Goal: Task Accomplishment & Management: Manage account settings

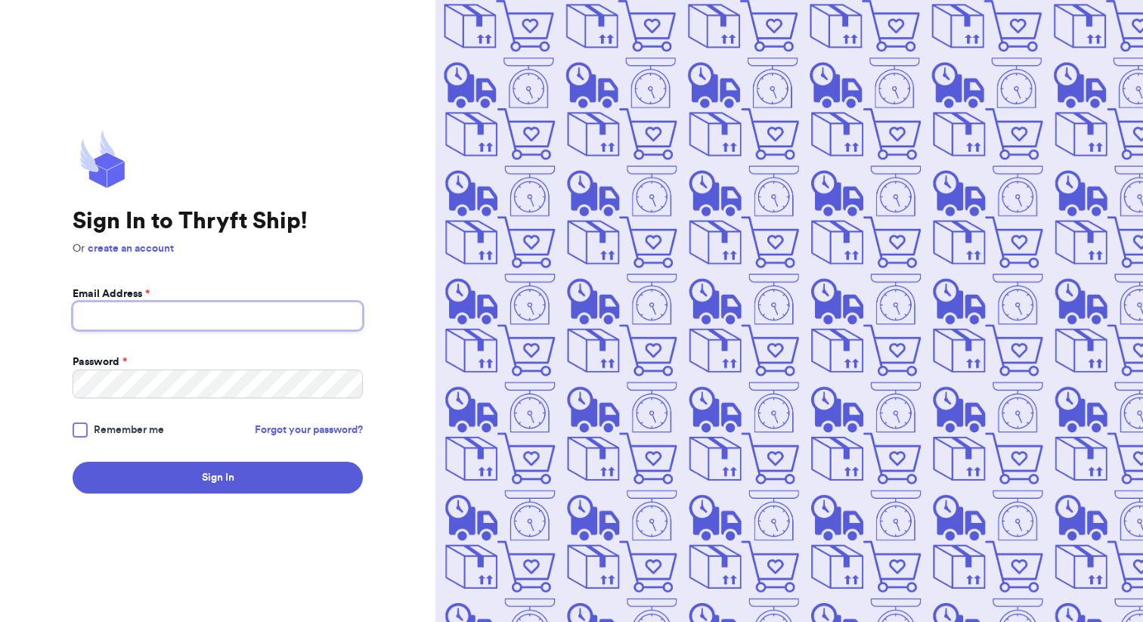
click at [181, 304] on input "Email Address *" at bounding box center [218, 316] width 290 height 29
type input "[EMAIL_ADDRESS][DOMAIN_NAME]"
click at [71, 429] on div "Sign In to Thryft Ship! Or create an account Email Address * bayleecope@gmail.c…" at bounding box center [218, 311] width 436 height 622
click at [74, 429] on div at bounding box center [80, 430] width 15 height 15
click at [0, 0] on input "Remember me" at bounding box center [0, 0] width 0 height 0
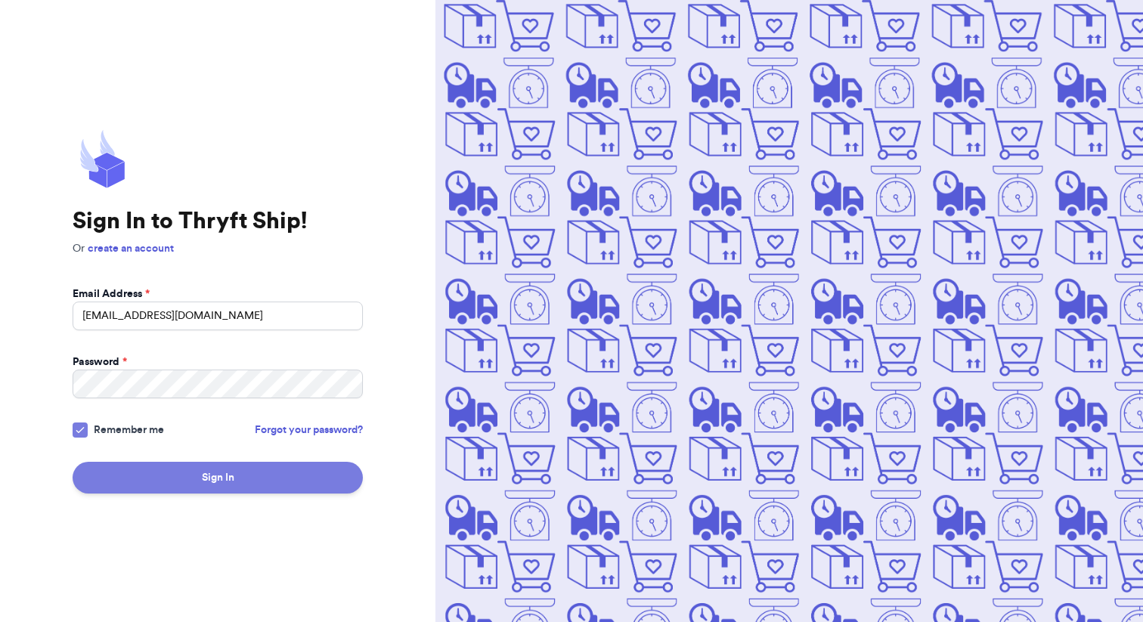
click at [164, 471] on button "Sign In" at bounding box center [218, 478] width 290 height 32
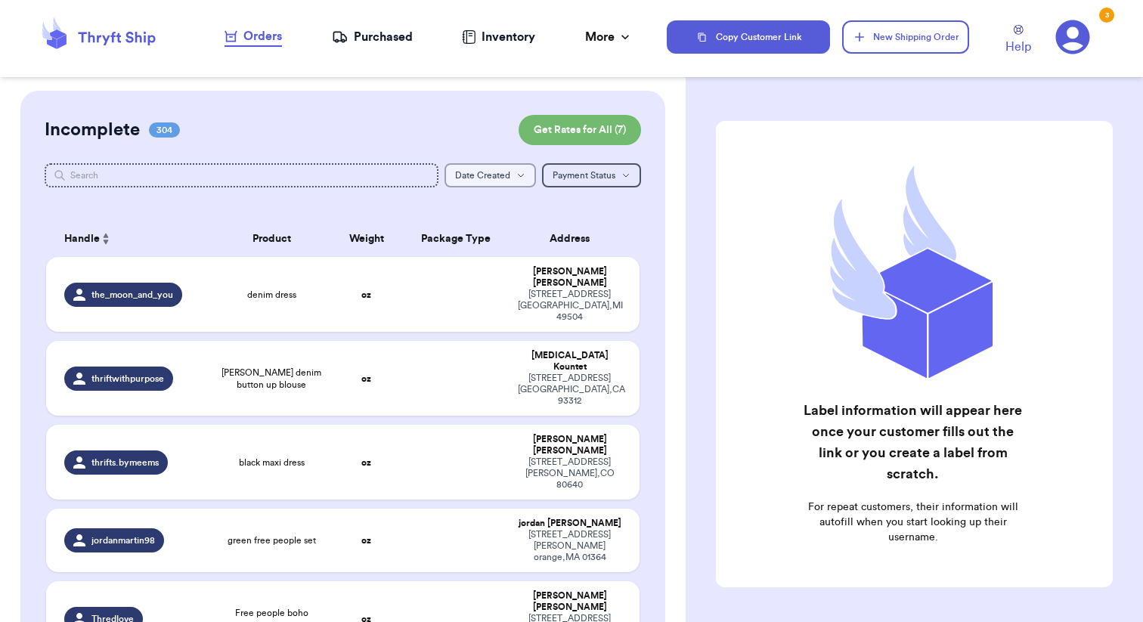
click at [502, 169] on button "Date Created Date Created" at bounding box center [490, 175] width 91 height 24
click at [482, 224] on button "Newest" at bounding box center [490, 228] width 90 height 24
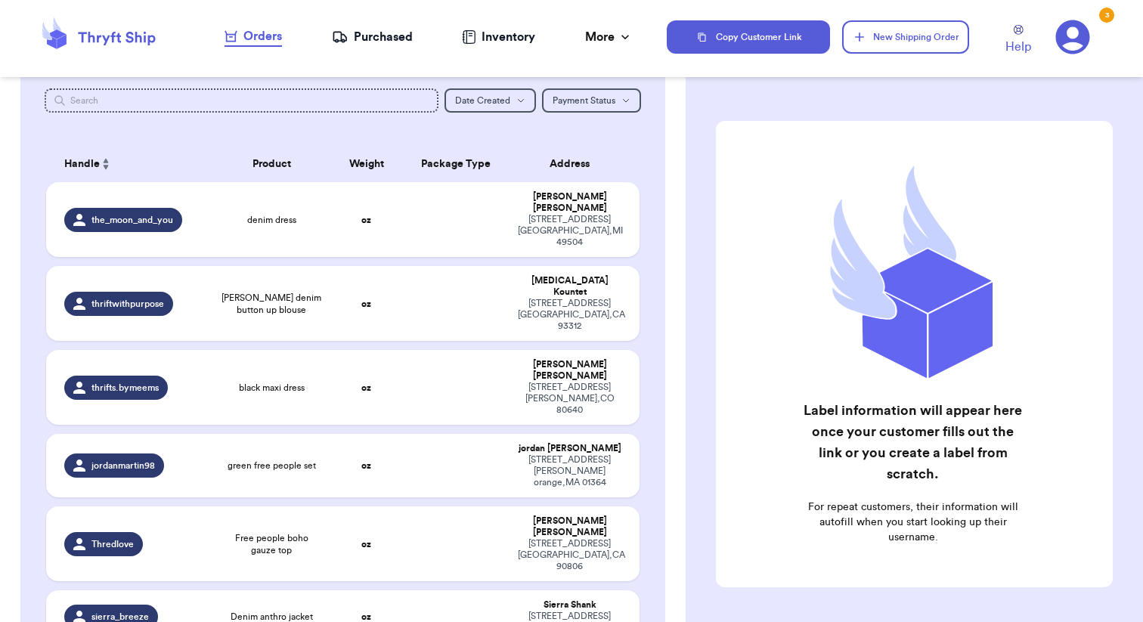
scroll to position [77, 0]
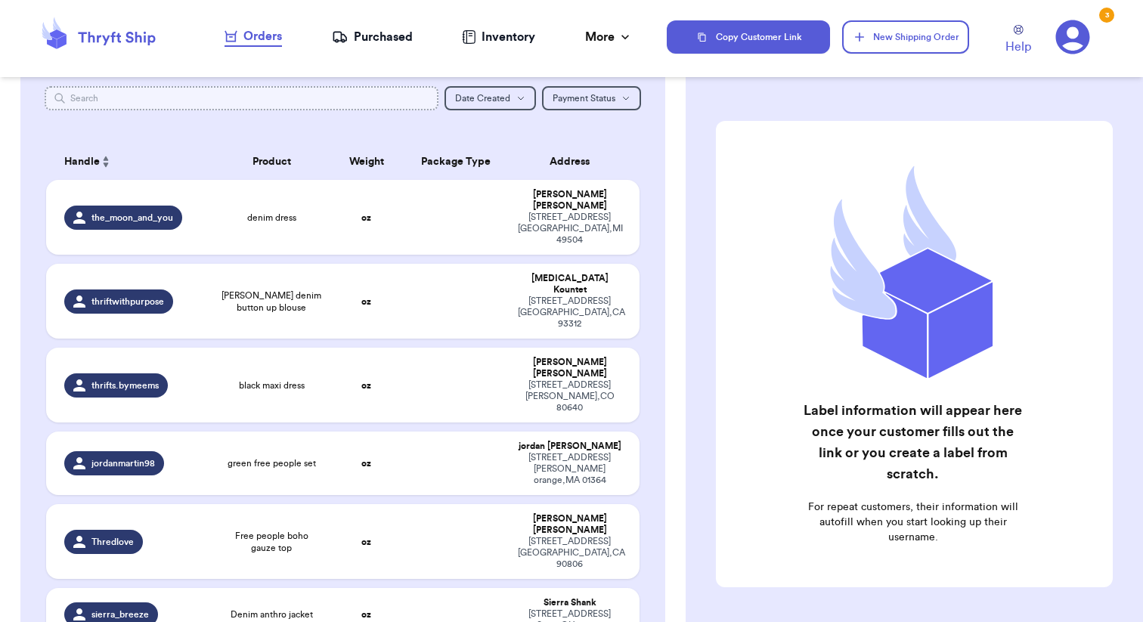
click at [144, 106] on input "text" at bounding box center [242, 98] width 394 height 24
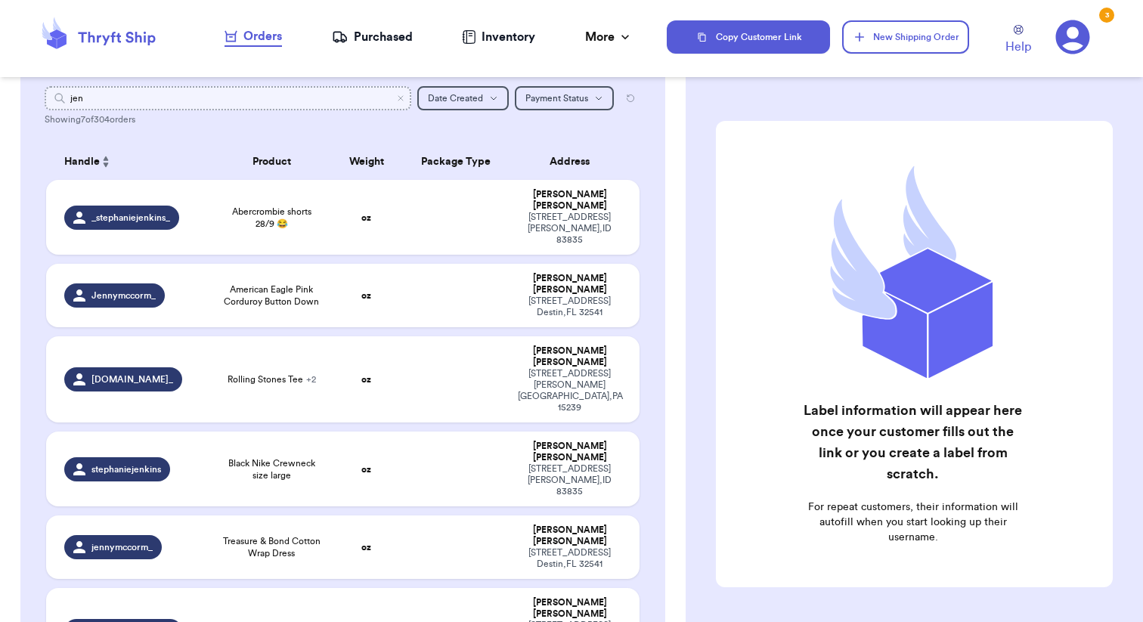
scroll to position [0, 0]
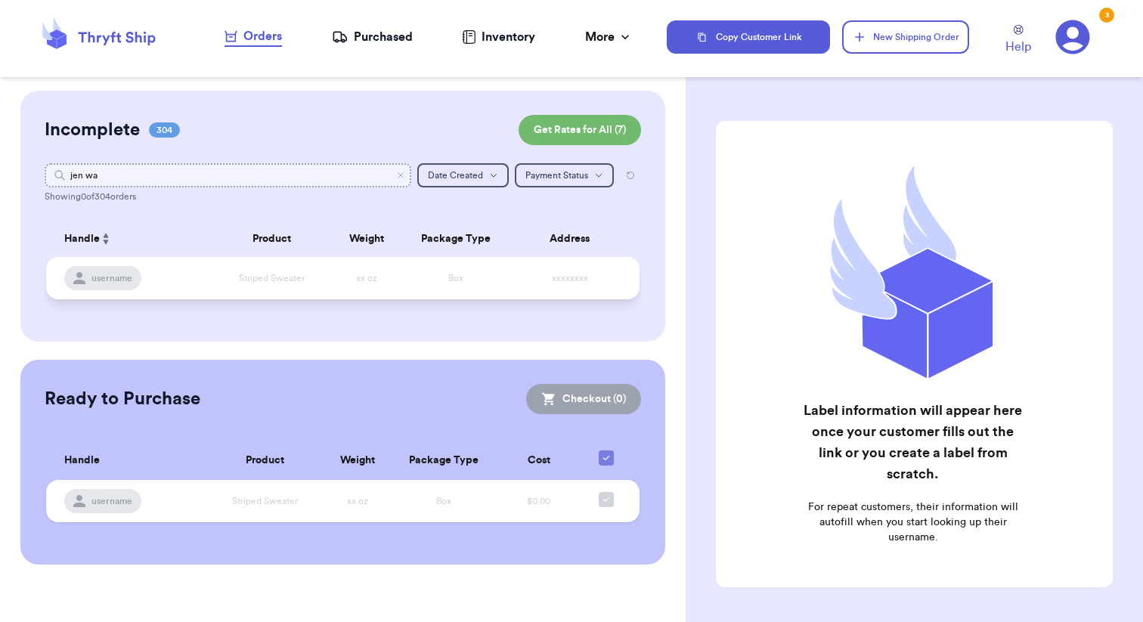
type input "jen wa"
click at [431, 271] on td "Box" at bounding box center [455, 278] width 107 height 42
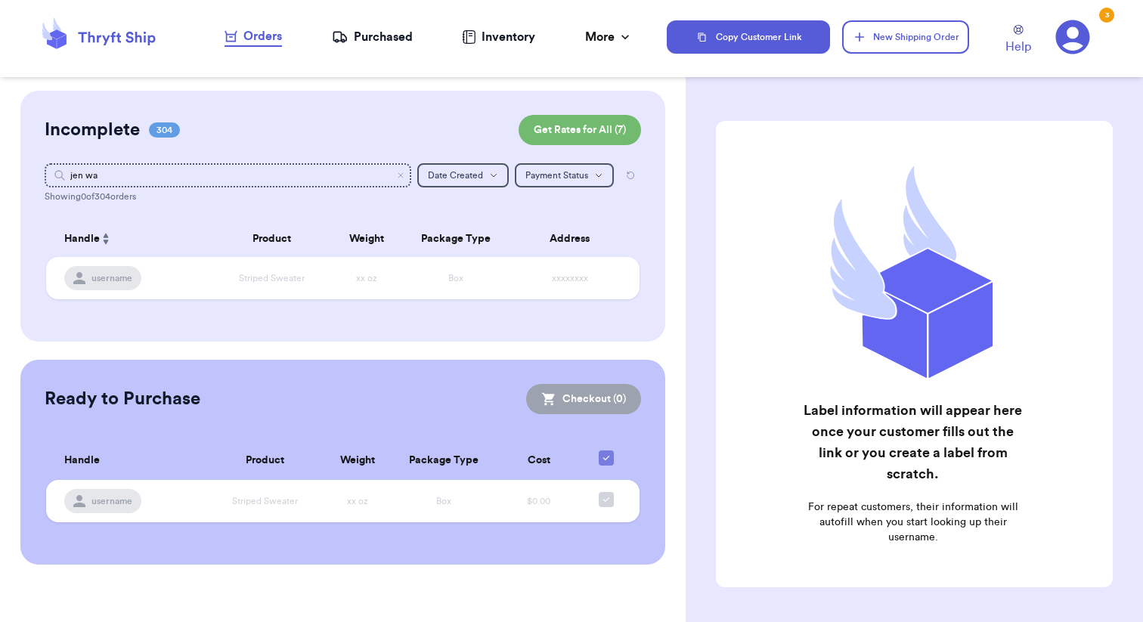
click at [304, 300] on table "Handle Product Weight Package Type Address username Striped Sweater xx oz Box x…" at bounding box center [343, 265] width 597 height 106
click at [243, 262] on td "Striped Sweater" at bounding box center [271, 278] width 119 height 42
click at [458, 287] on td "Box" at bounding box center [455, 278] width 107 height 42
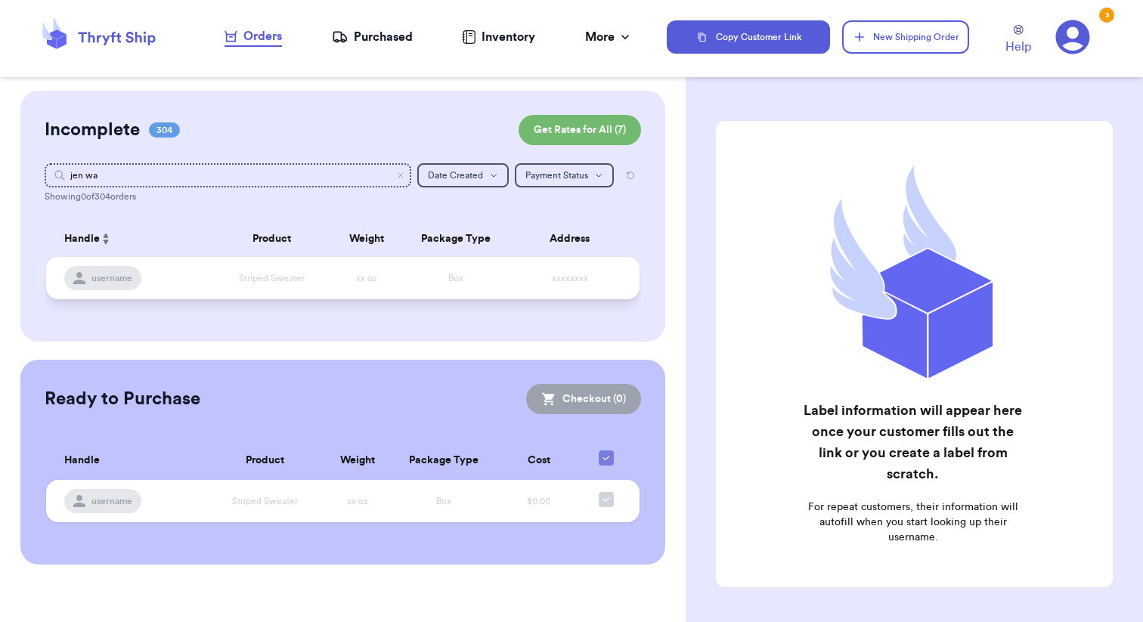
click at [458, 287] on td "Box" at bounding box center [455, 278] width 107 height 42
click at [110, 274] on span "username" at bounding box center [111, 278] width 41 height 12
click at [238, 281] on td "Striped Sweater" at bounding box center [271, 278] width 119 height 42
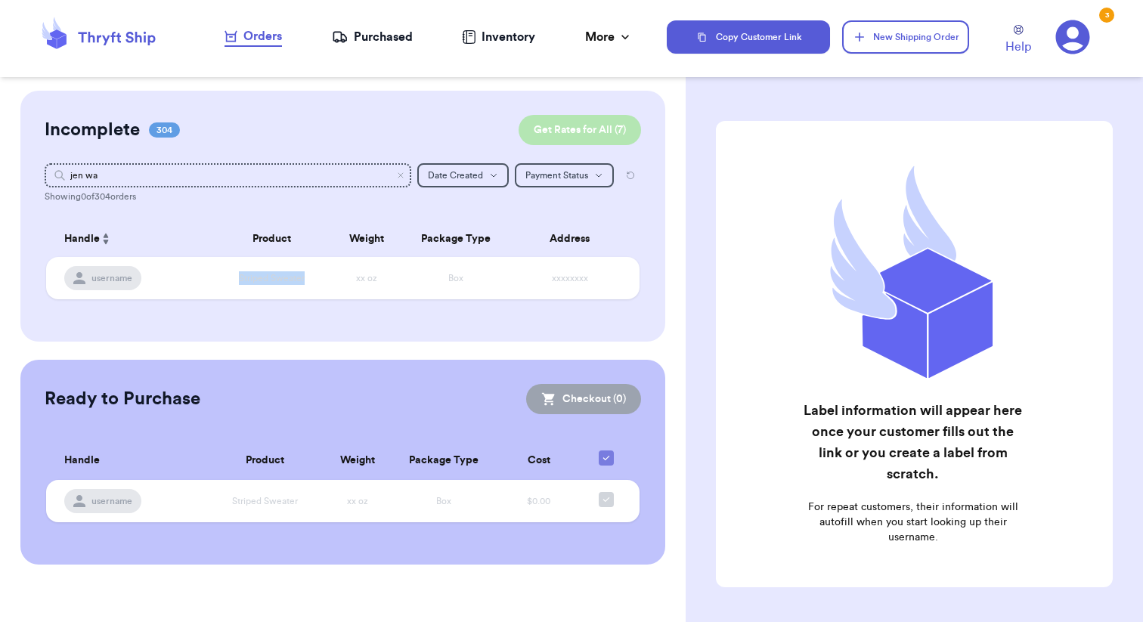
click at [543, 136] on button "Get Rates for All ( 7 )" at bounding box center [580, 130] width 122 height 30
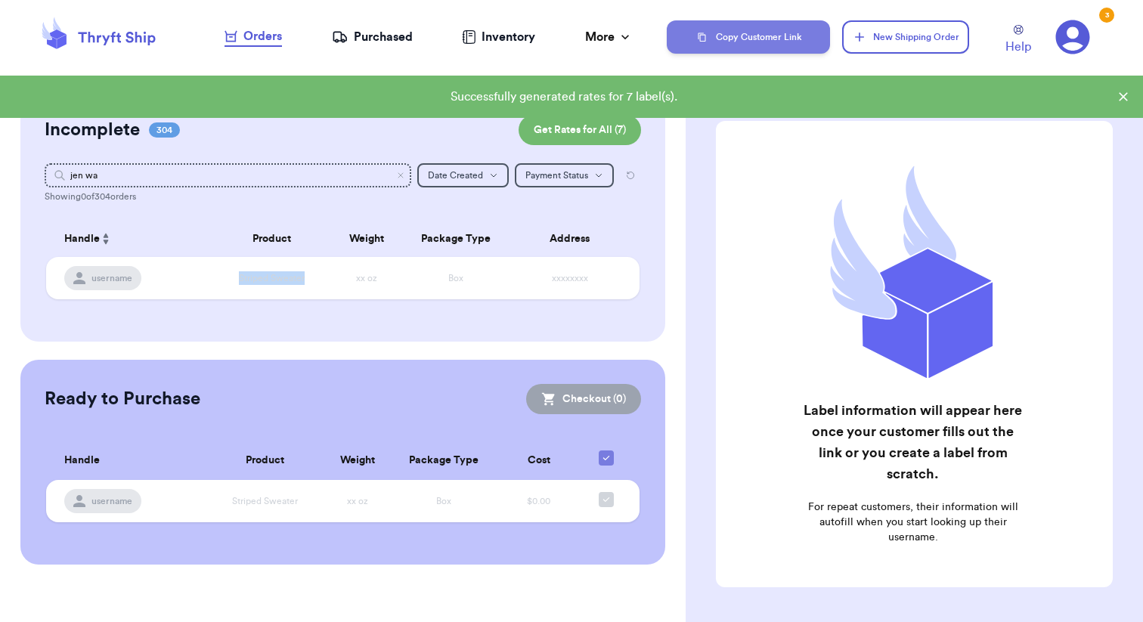
checkbox input "true"
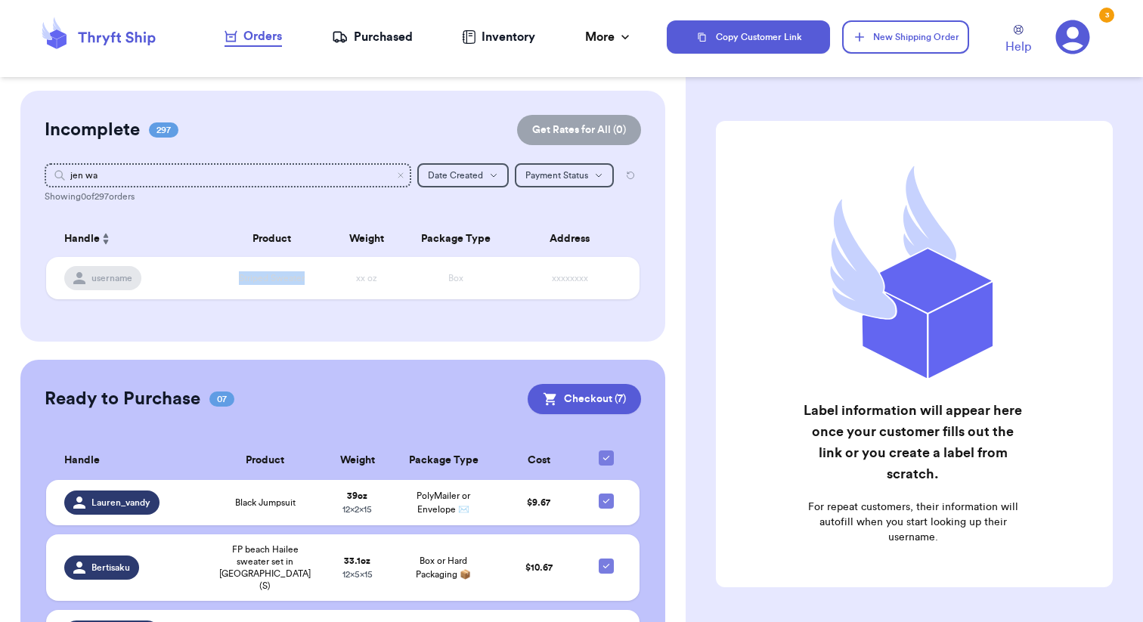
click at [405, 35] on div "Purchased" at bounding box center [372, 37] width 81 height 18
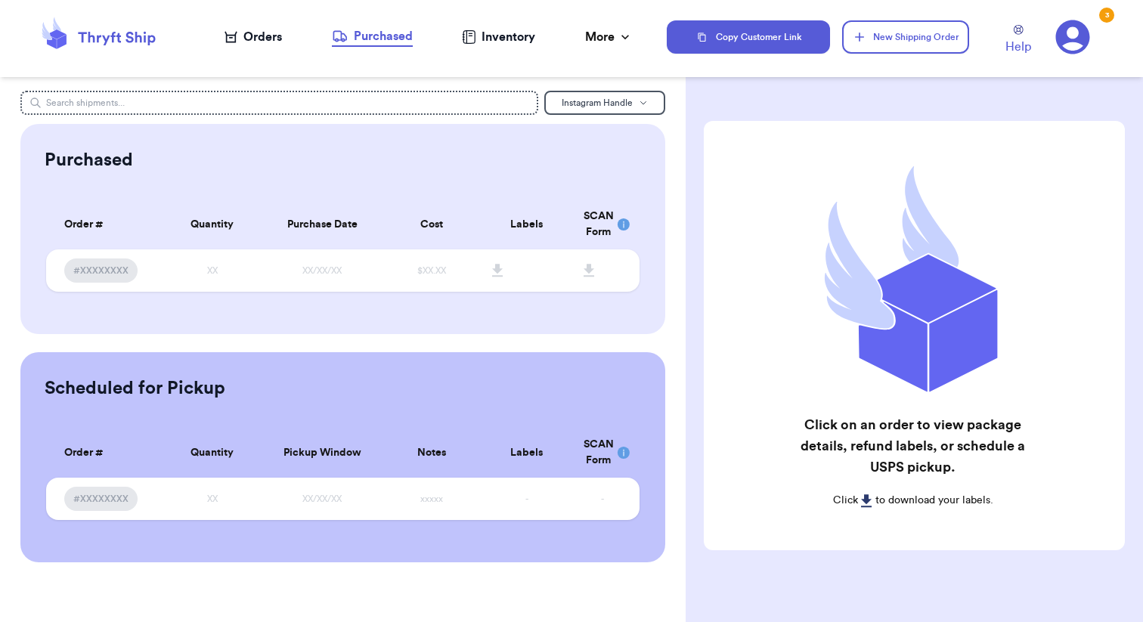
click at [270, 31] on div "Orders" at bounding box center [253, 37] width 57 height 18
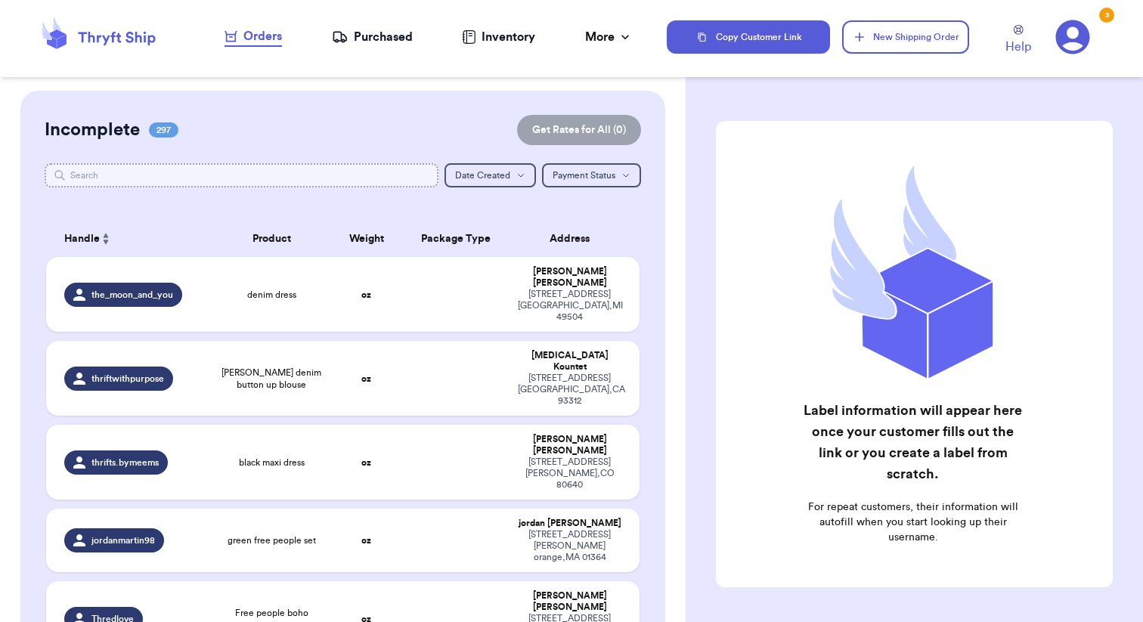
click at [164, 182] on input "text" at bounding box center [242, 175] width 394 height 24
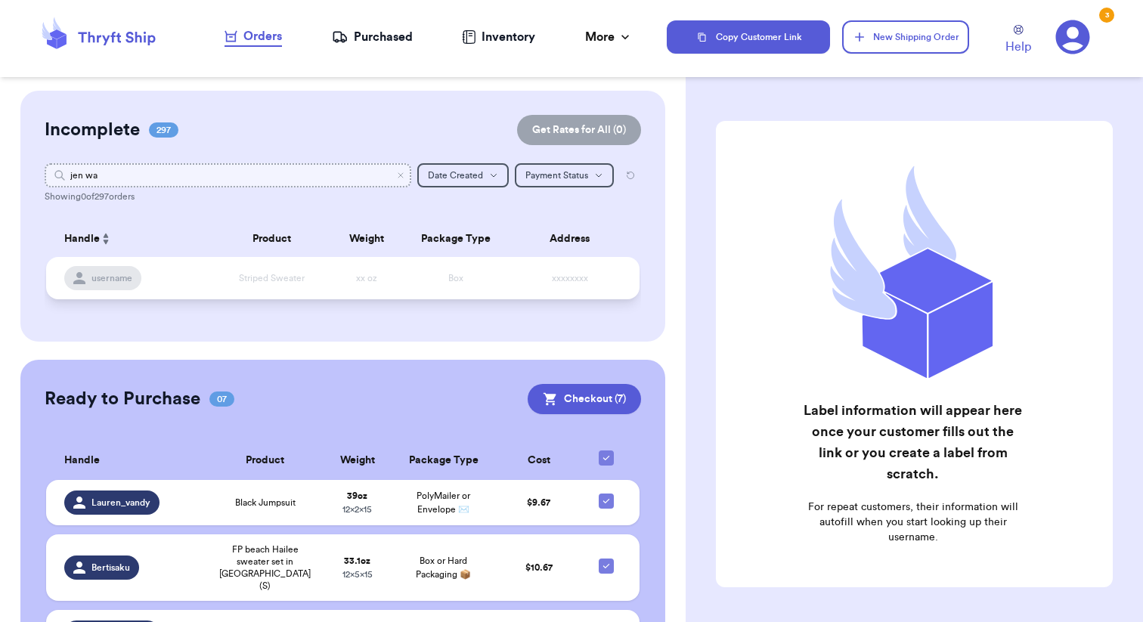
type input "jen wa"
click at [268, 287] on td "Striped Sweater" at bounding box center [271, 278] width 119 height 42
click at [584, 279] on span "xxxxxxxx" at bounding box center [570, 278] width 36 height 9
drag, startPoint x: 553, startPoint y: 282, endPoint x: 630, endPoint y: 286, distance: 77.2
click at [631, 287] on td "xxxxxxxx" at bounding box center [574, 278] width 131 height 42
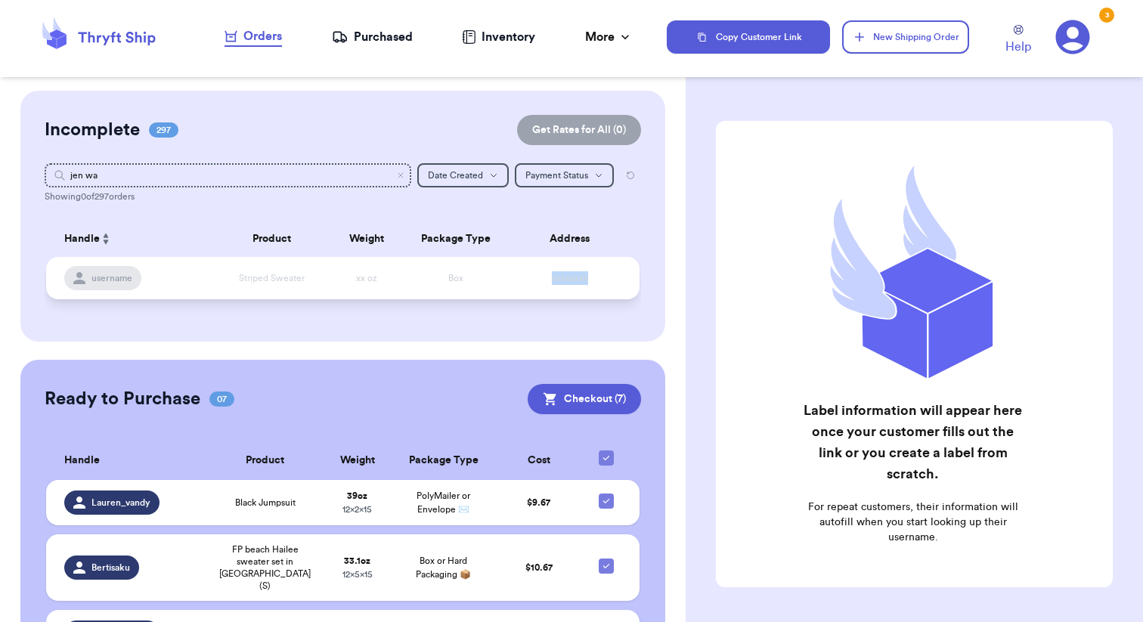
click at [630, 286] on td "xxxxxxxx" at bounding box center [574, 278] width 131 height 42
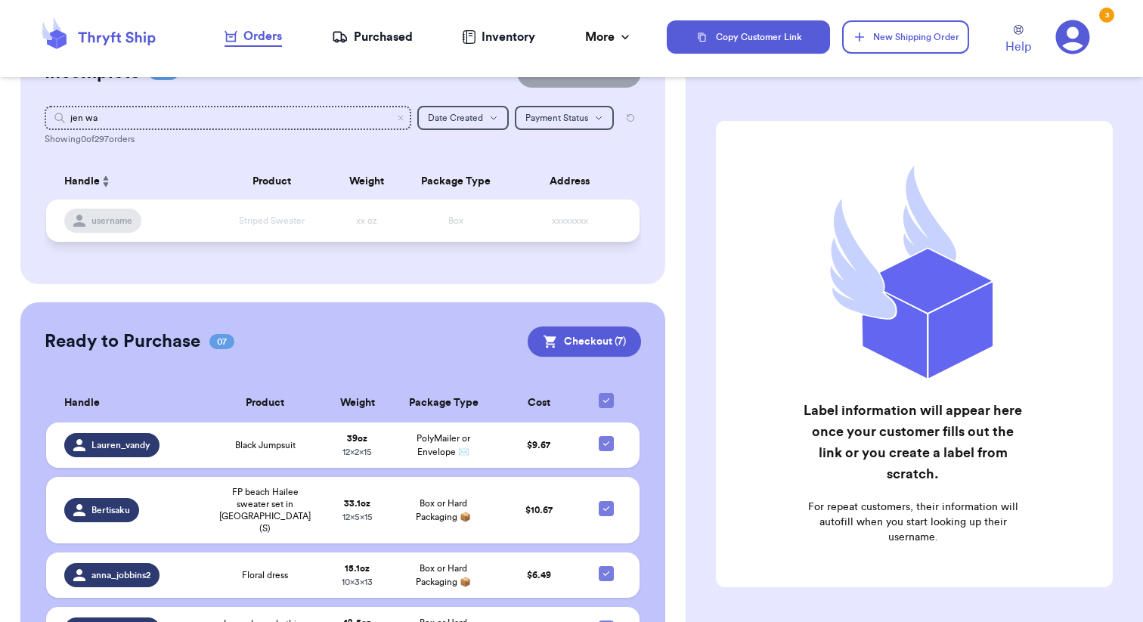
scroll to position [74, 0]
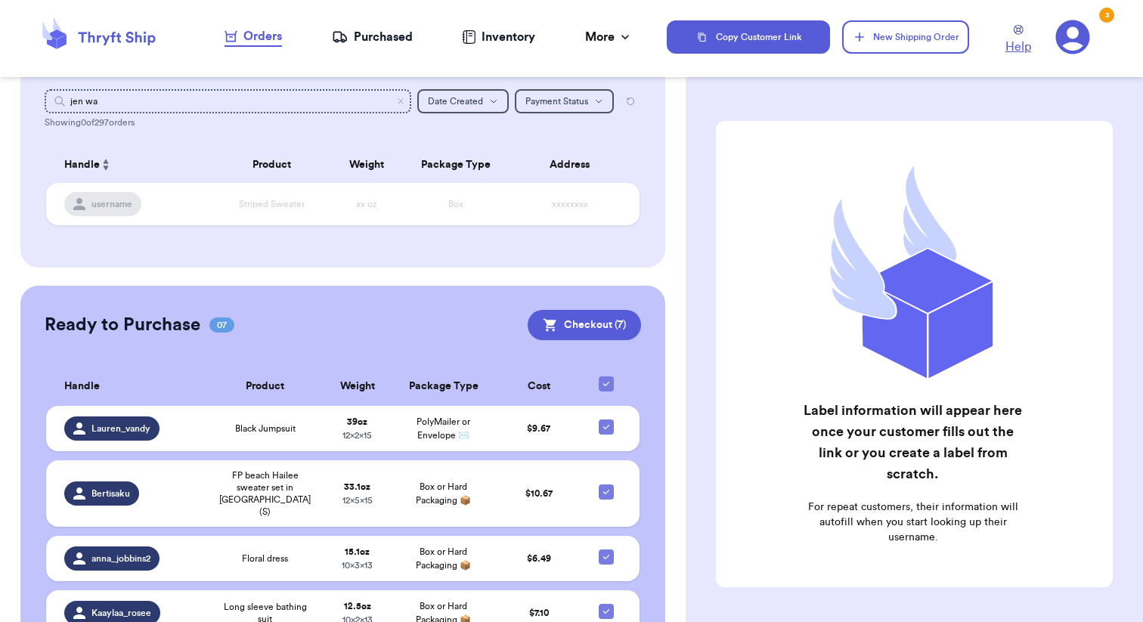
click at [1022, 35] on link "Help" at bounding box center [1019, 40] width 26 height 31
click at [1111, 14] on div "3" at bounding box center [1106, 15] width 15 height 15
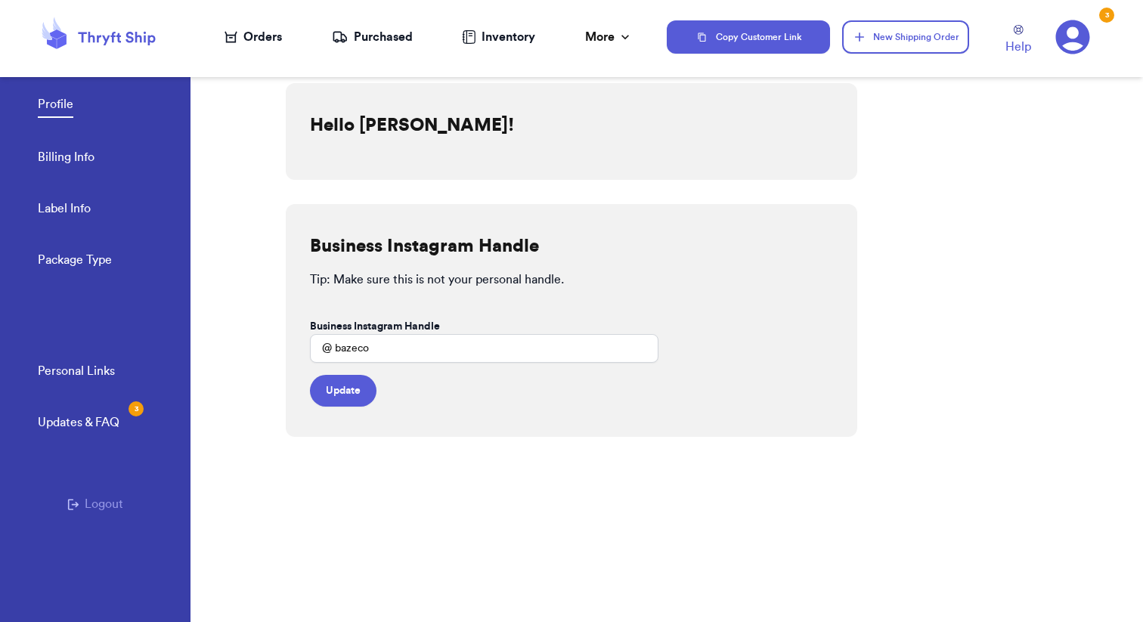
click at [105, 421] on div "Updates & FAQ 3" at bounding box center [79, 423] width 82 height 18
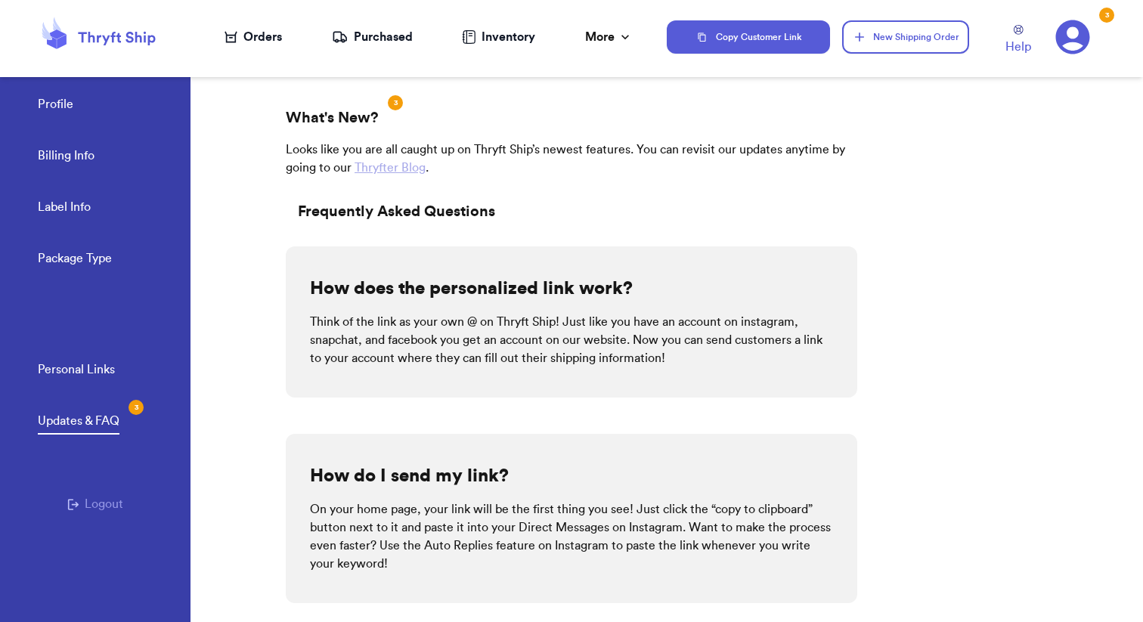
click at [634, 18] on nav "Orders Purchased Inventory More Stats Completed Orders" at bounding box center [429, 37] width 476 height 50
click at [613, 43] on div "More" at bounding box center [609, 37] width 48 height 18
click at [613, 42] on div "More" at bounding box center [609, 37] width 48 height 18
click at [255, 47] on nav "Orders Purchased Inventory More Stats Completed Orders" at bounding box center [429, 37] width 476 height 50
click at [252, 34] on div "Orders" at bounding box center [253, 37] width 57 height 18
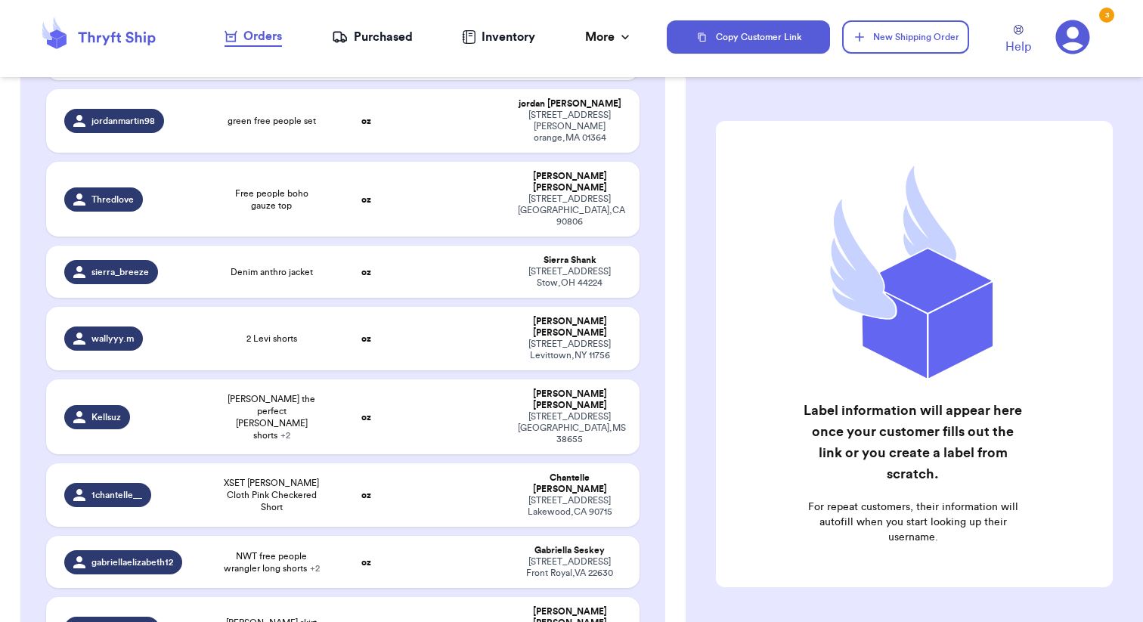
scroll to position [437, 0]
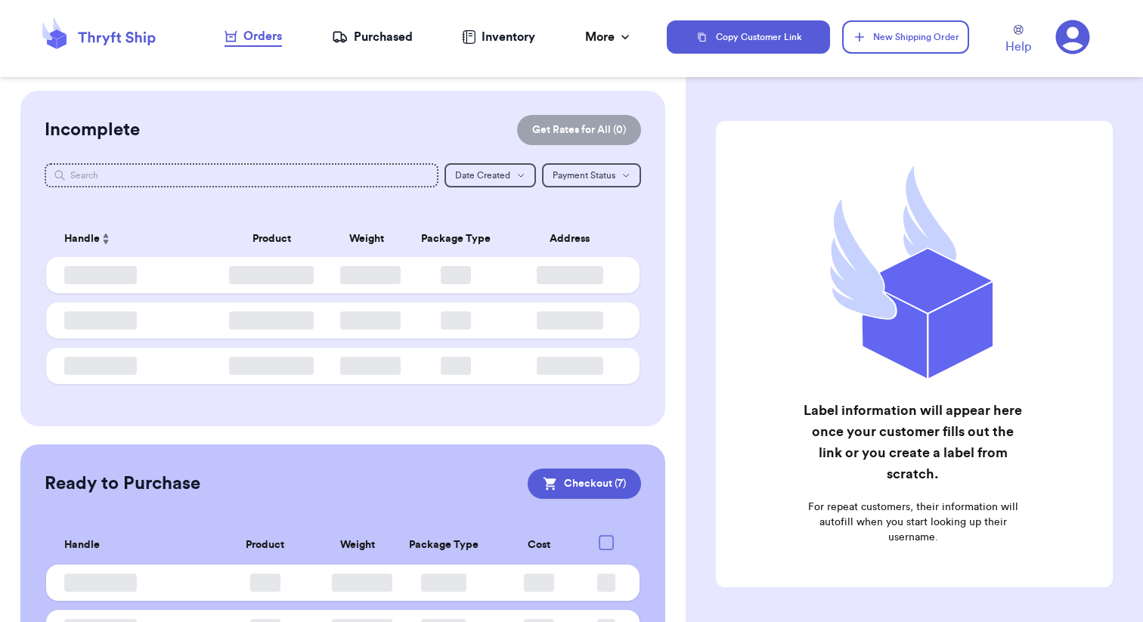
checkbox input "true"
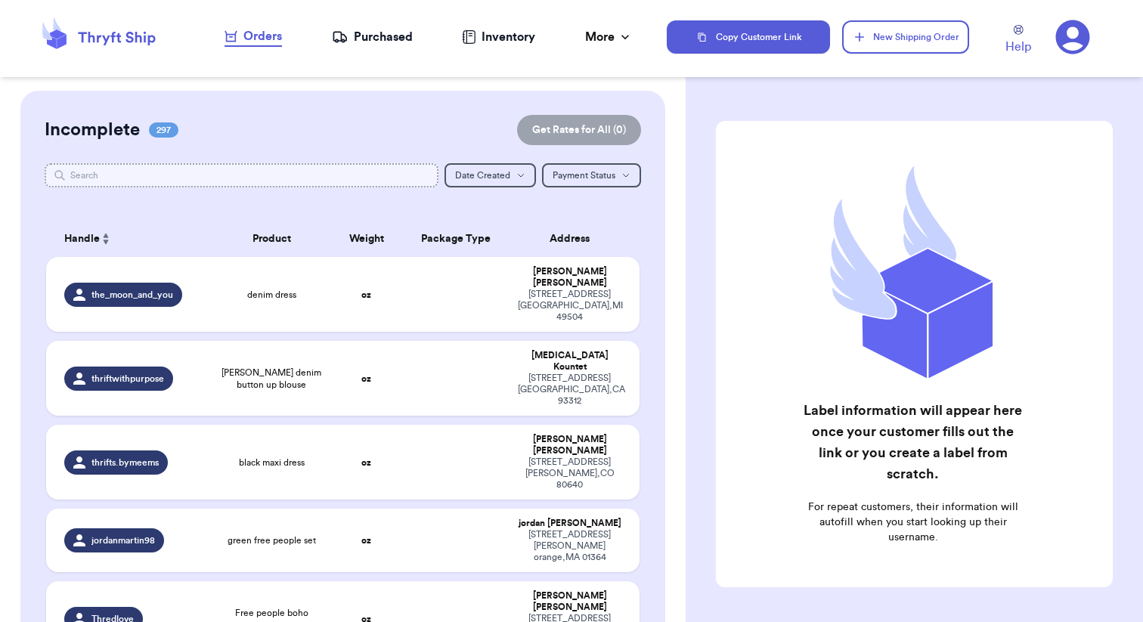
click at [179, 176] on input "text" at bounding box center [242, 175] width 394 height 24
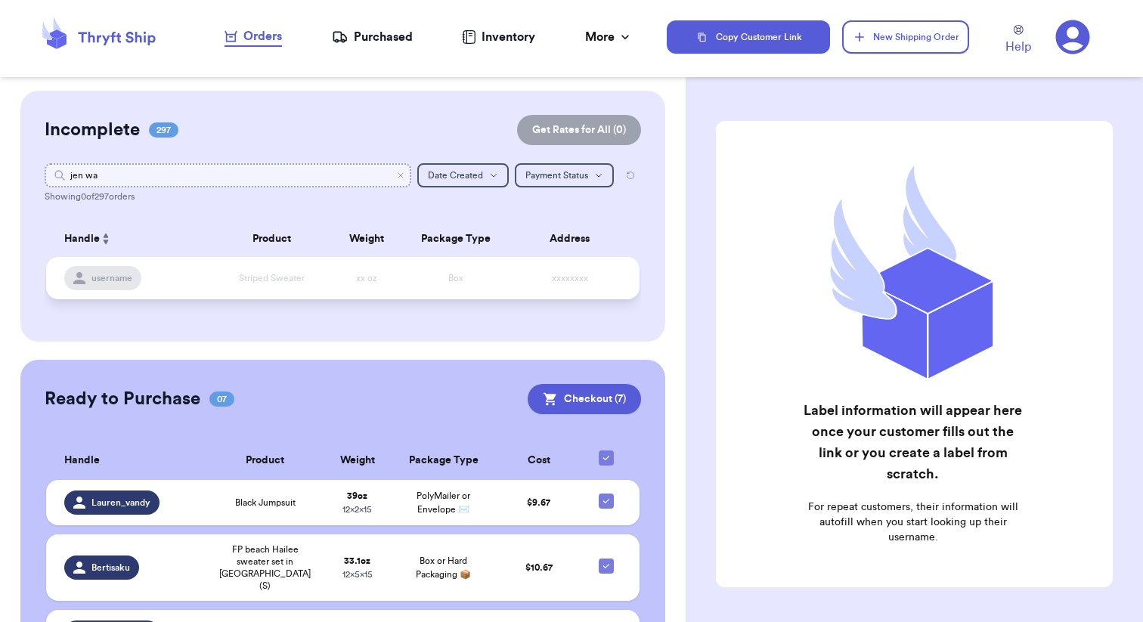
type input "jen wa"
click at [407, 285] on td "Box" at bounding box center [455, 278] width 107 height 42
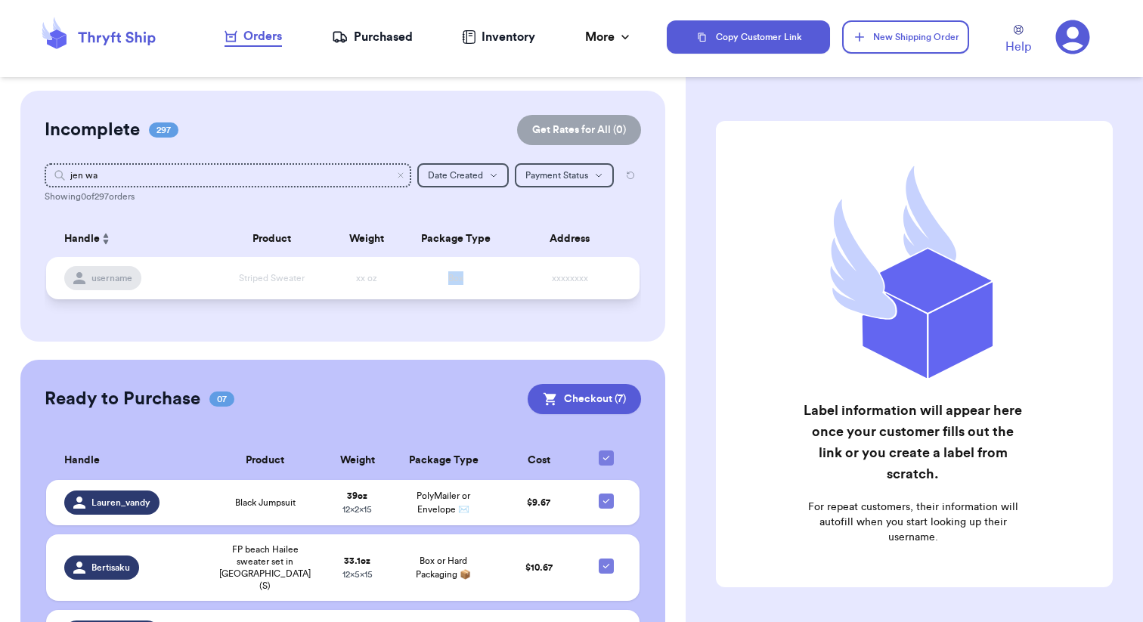
click at [407, 285] on td "Box" at bounding box center [455, 278] width 107 height 42
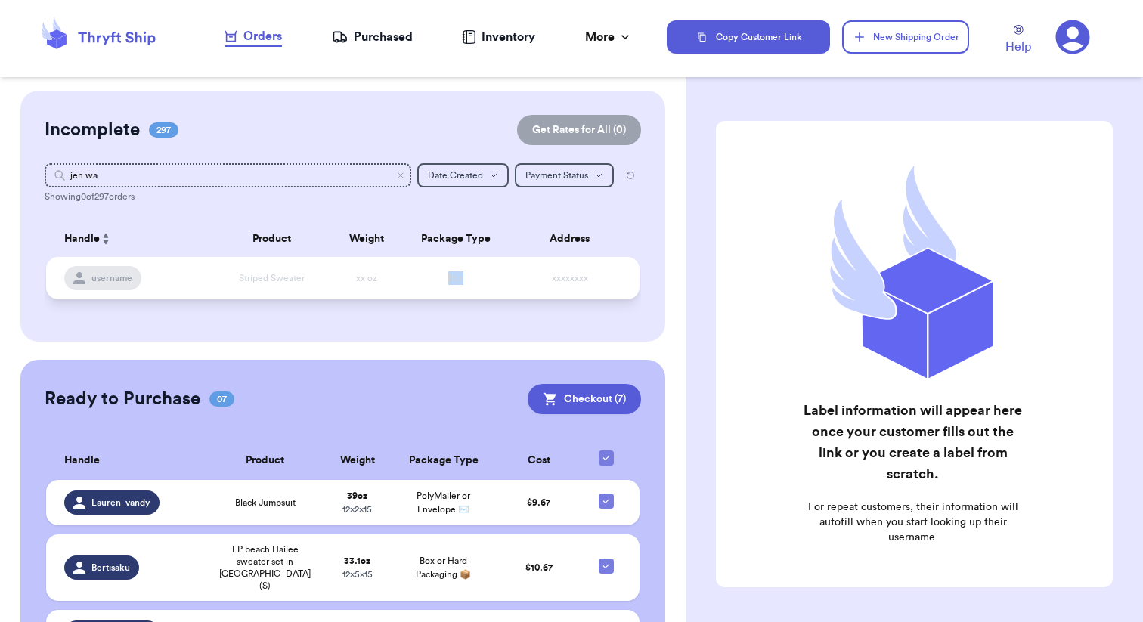
click at [407, 285] on td "Box" at bounding box center [455, 278] width 107 height 42
click at [429, 310] on table "Handle Product Weight Package Type Address username Striped Sweater xx oz Box x…" at bounding box center [343, 265] width 597 height 106
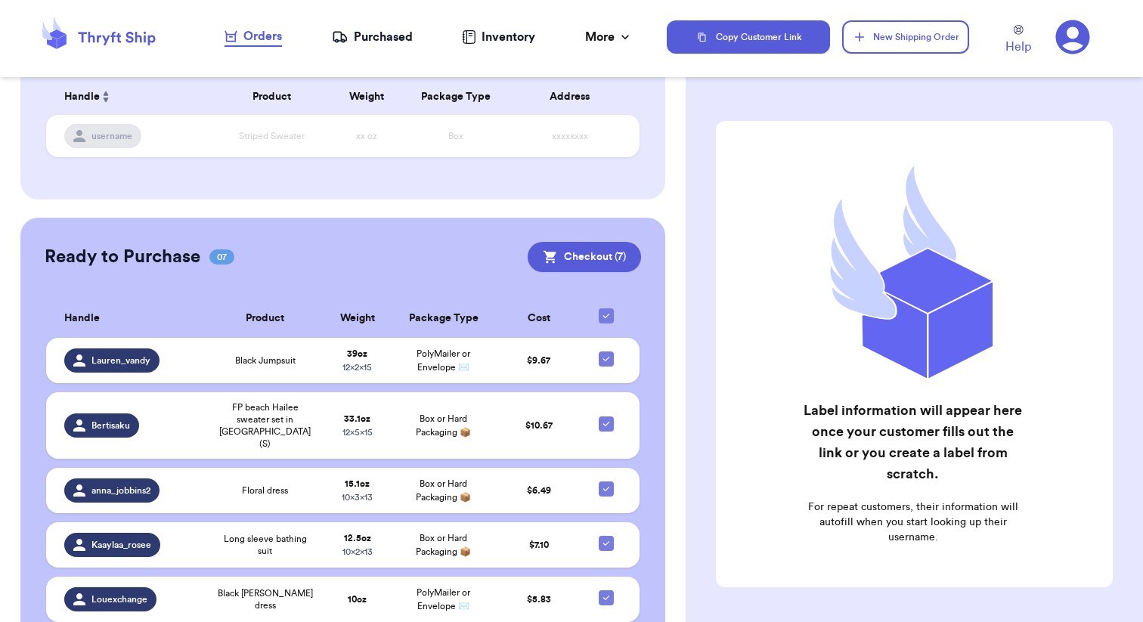
scroll to position [151, 0]
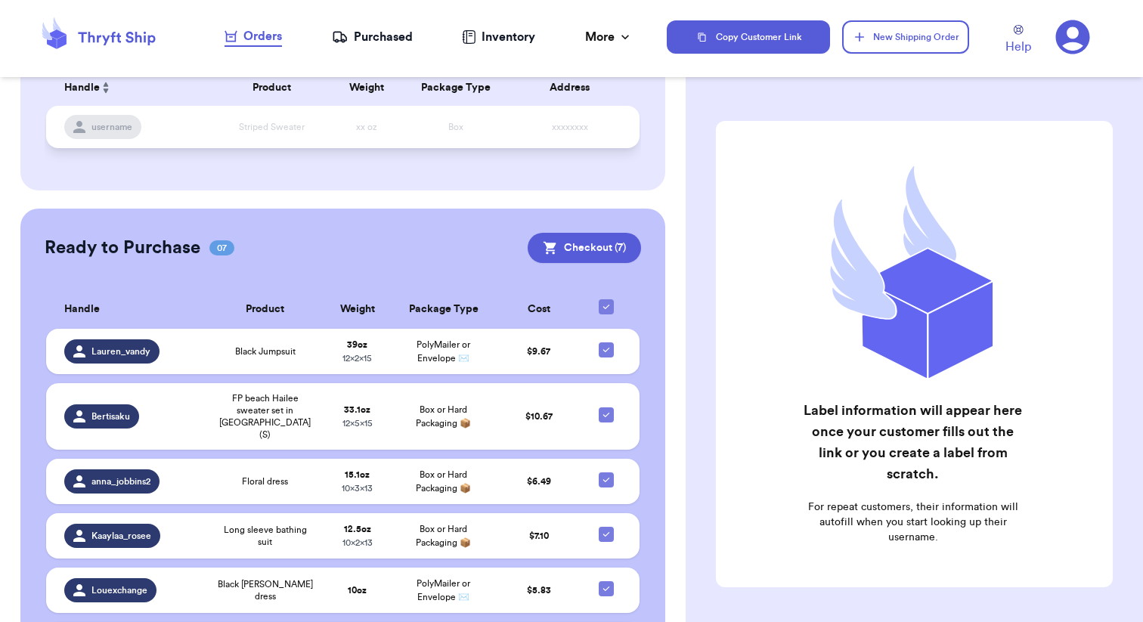
click at [292, 133] on td "Striped Sweater" at bounding box center [271, 127] width 119 height 42
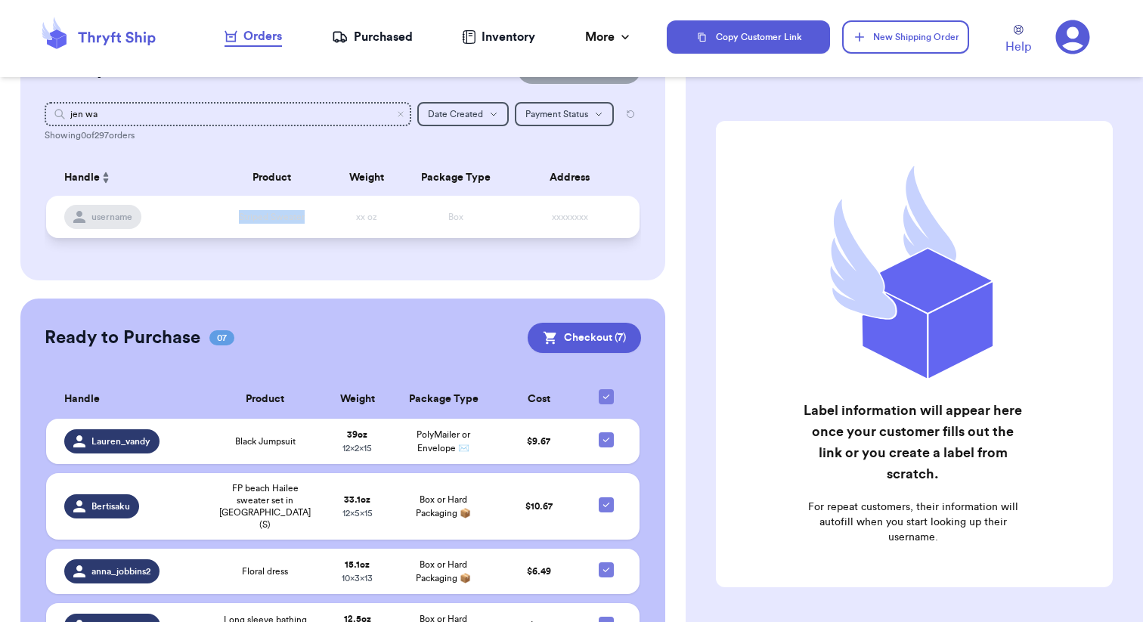
scroll to position [11, 0]
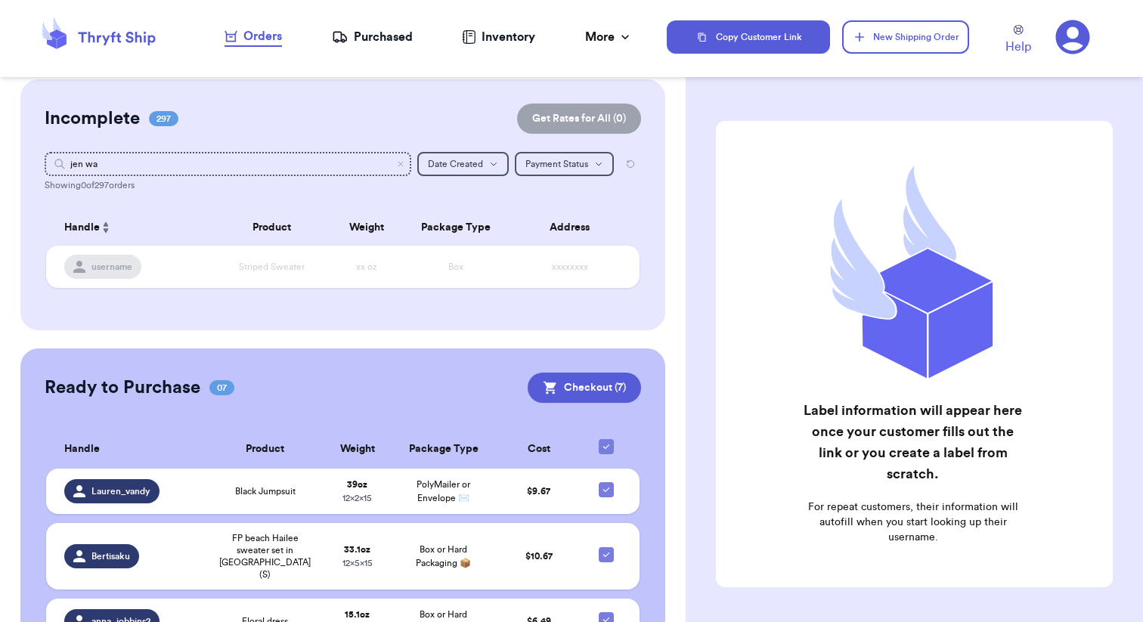
click at [445, 222] on th "Package Type" at bounding box center [455, 227] width 107 height 36
drag, startPoint x: 377, startPoint y: 160, endPoint x: 58, endPoint y: 138, distance: 319.9
click at [58, 138] on div "Incomplete 297 Get Rates for All ( 0 ) Get Rates for All ( 0 ) jen wa Date Crea…" at bounding box center [342, 204] width 645 height 251
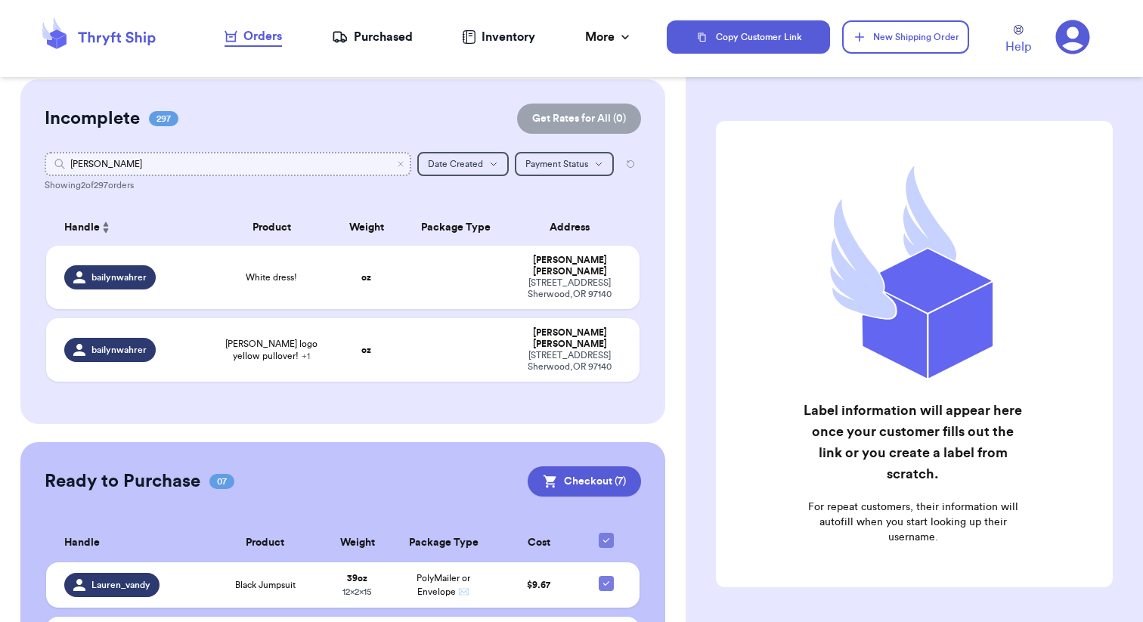
type input "bailyn"
drag, startPoint x: 133, startPoint y: 160, endPoint x: 19, endPoint y: 158, distance: 114.2
click at [19, 159] on div "Customer Link New Order Incomplete 297 Get Rates for All ( 0 ) Get Rates for Al…" at bounding box center [343, 538] width 686 height 919
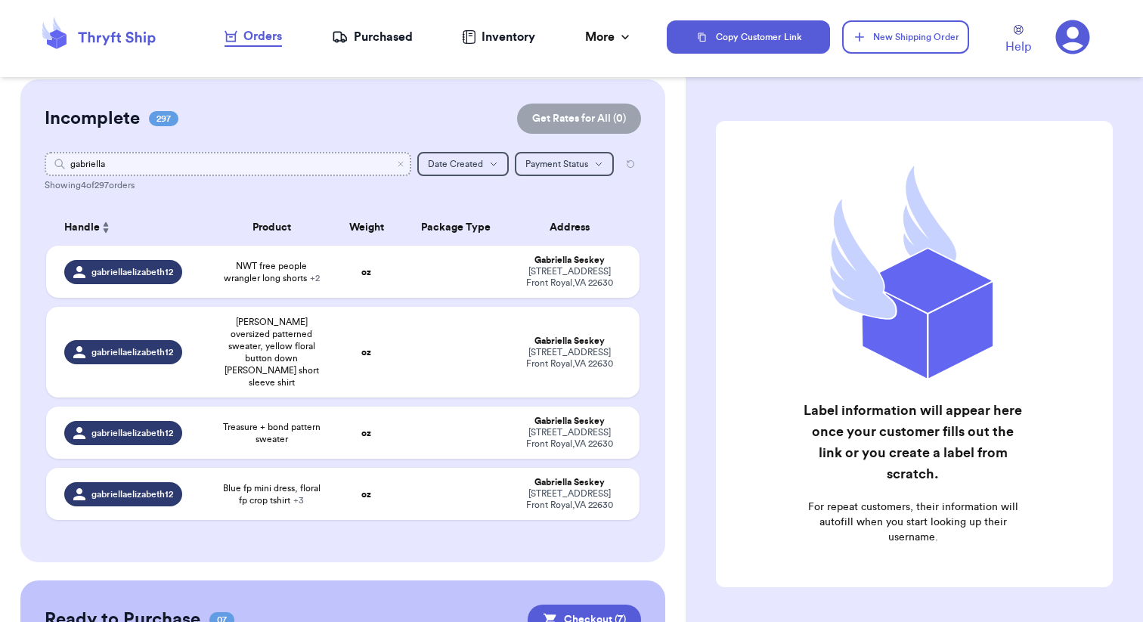
type input "gabriella"
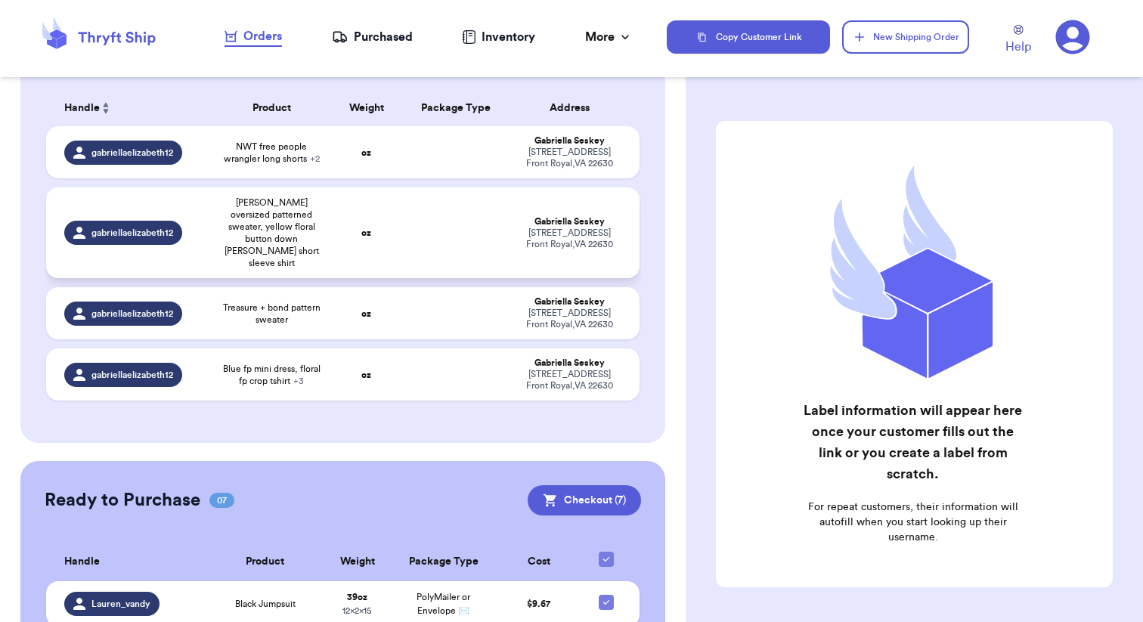
scroll to position [0, 0]
